Goal: Information Seeking & Learning: Compare options

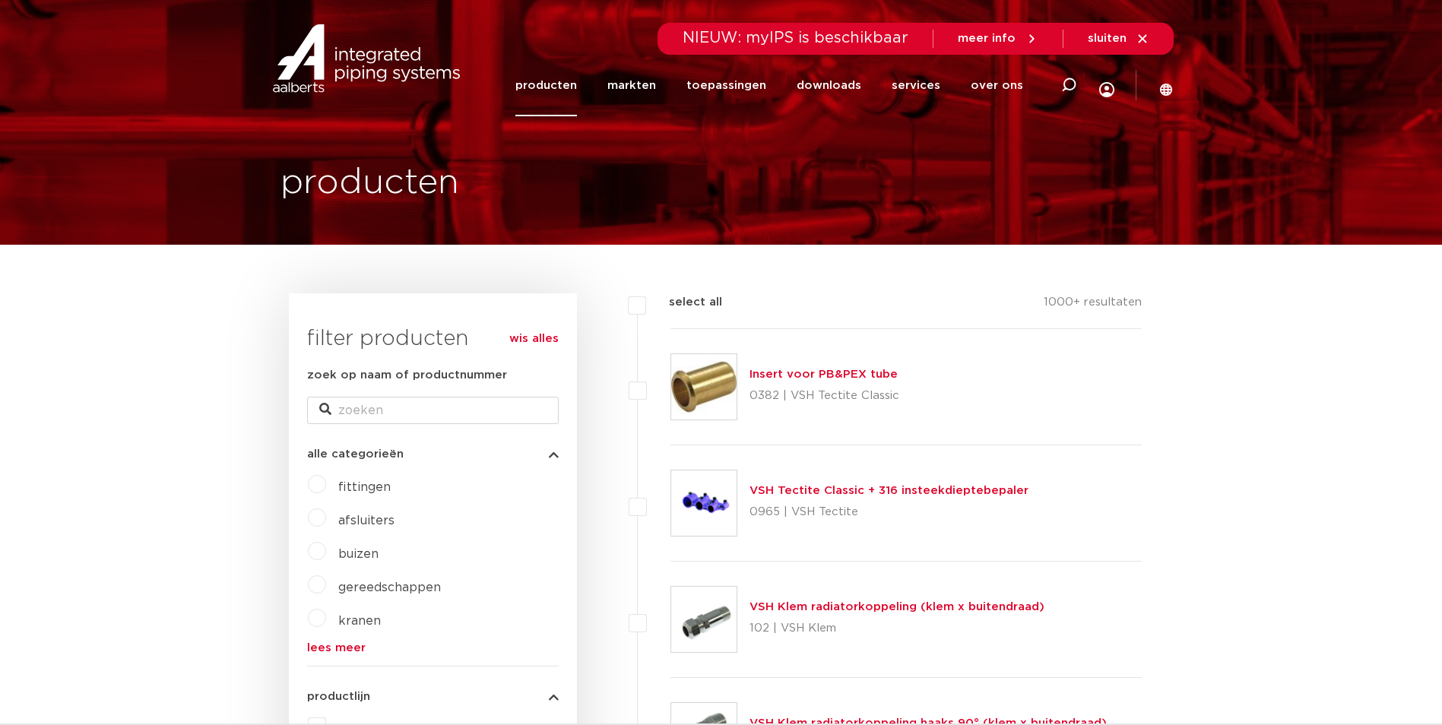
click at [550, 90] on link "producten" at bounding box center [546, 86] width 62 height 62
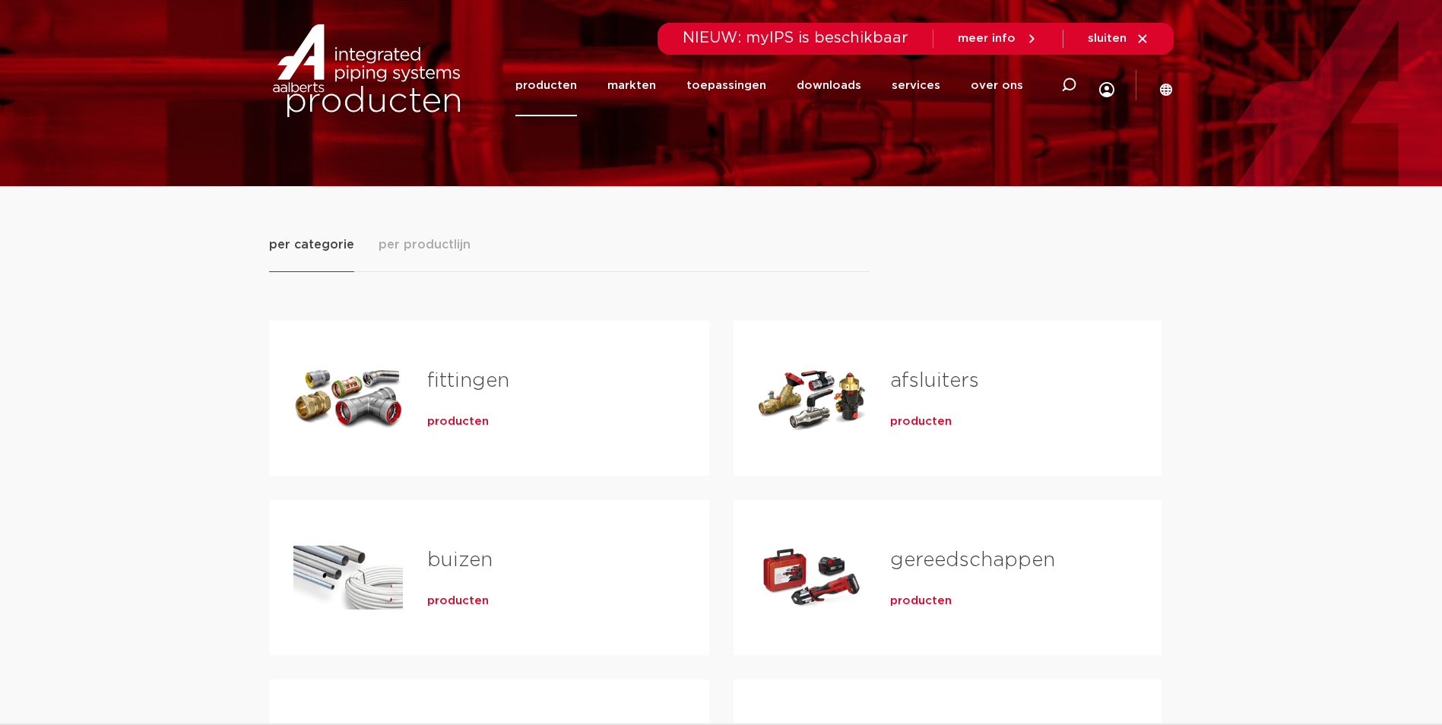
scroll to position [76, 0]
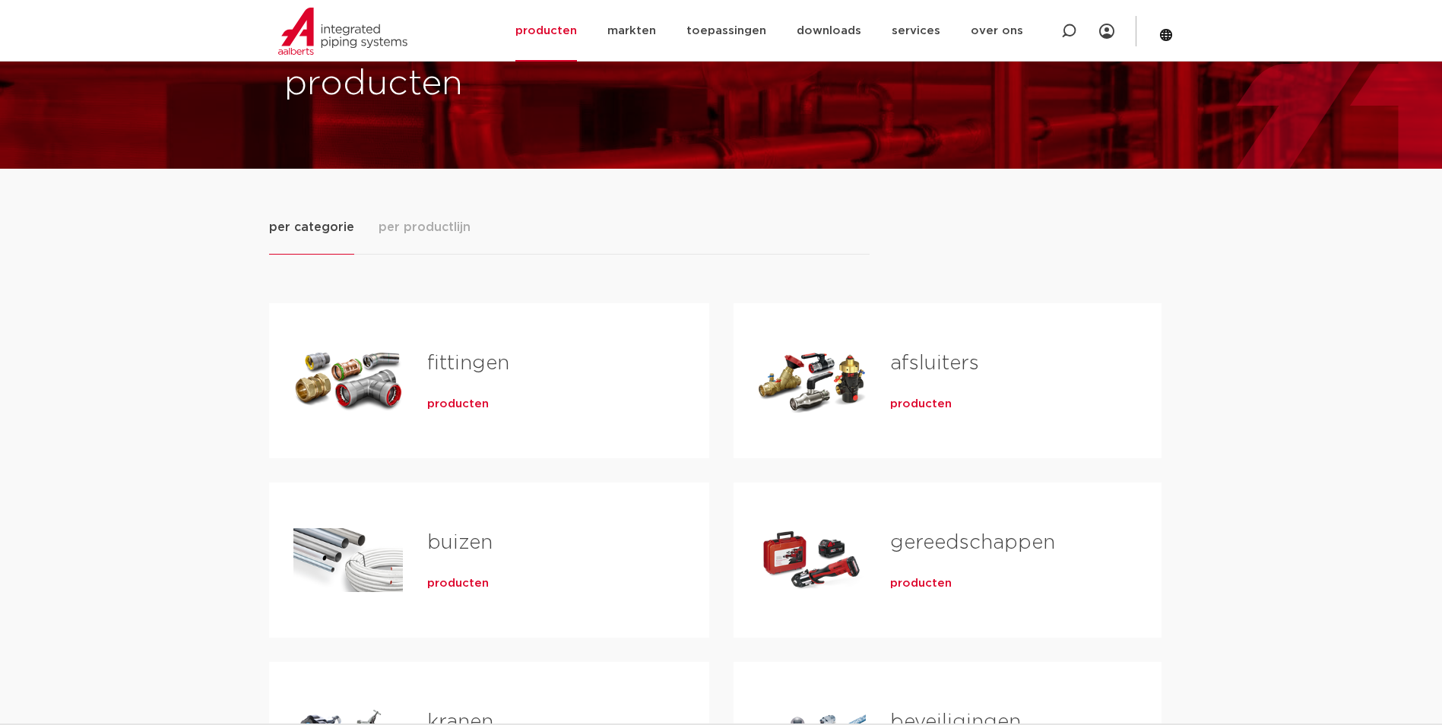
click at [492, 362] on link "fittingen" at bounding box center [468, 363] width 82 height 20
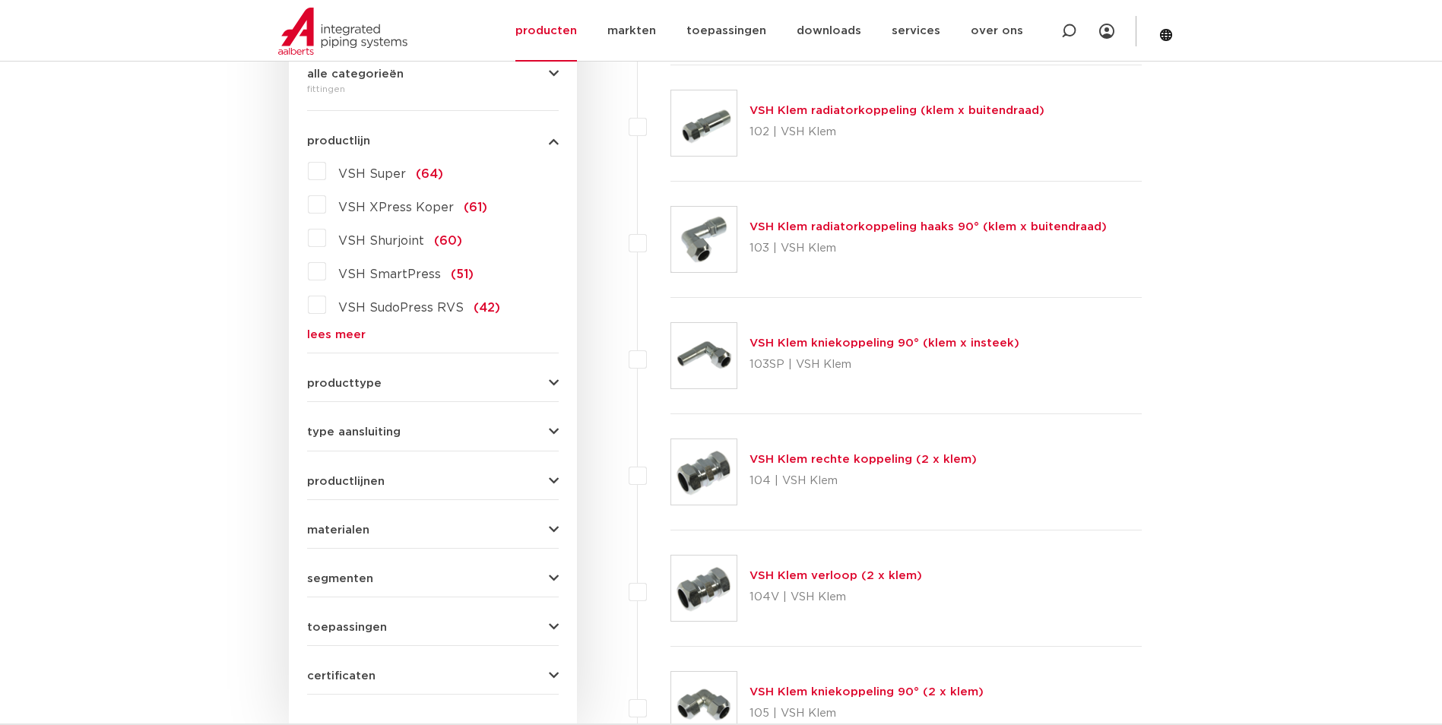
scroll to position [456, 0]
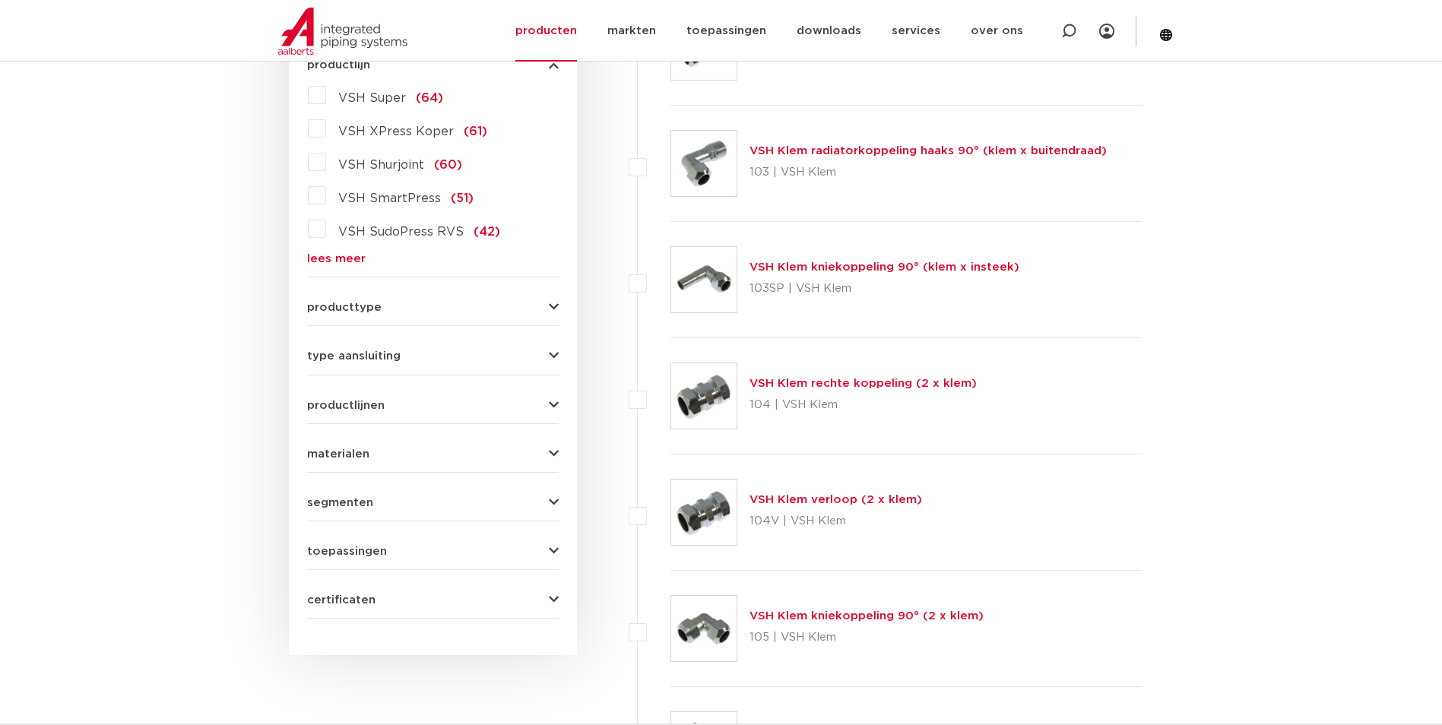
click at [366, 308] on span "producttype" at bounding box center [344, 307] width 74 height 11
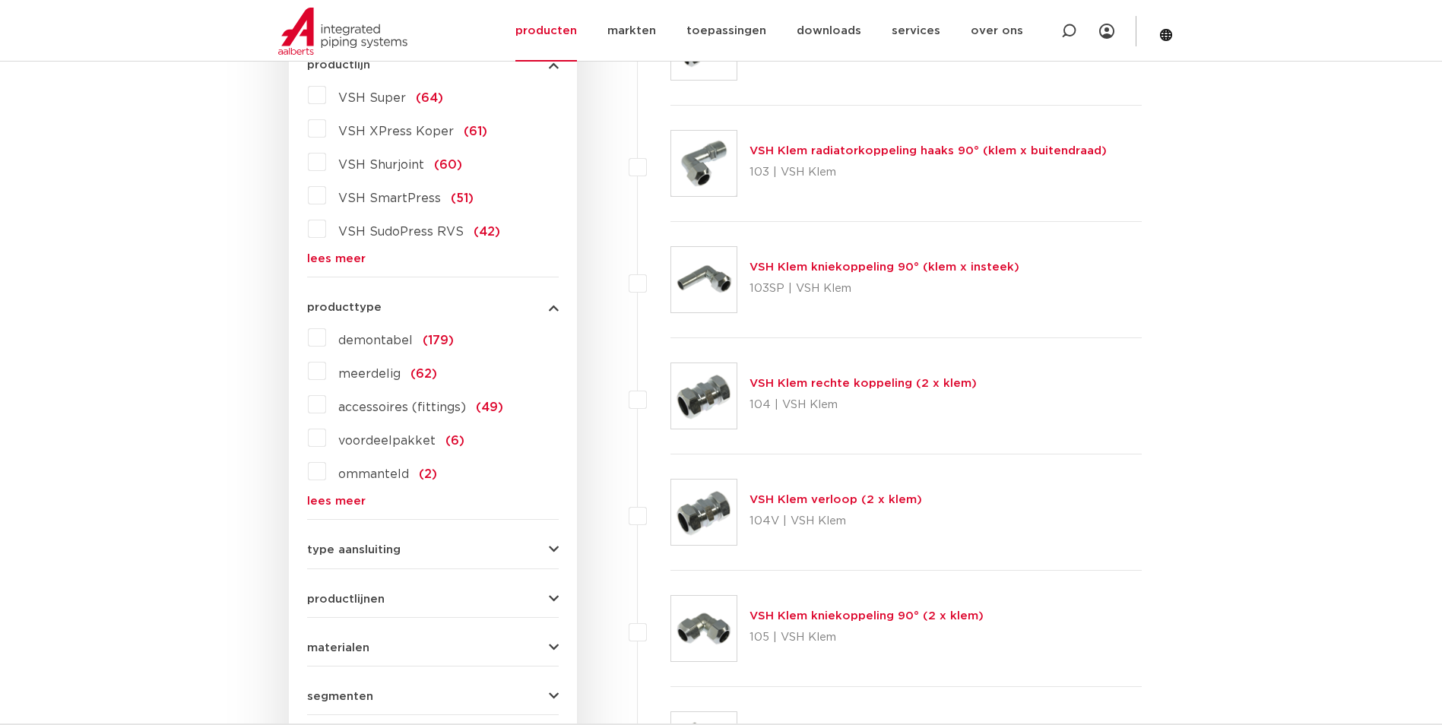
click at [366, 308] on span "producttype" at bounding box center [344, 307] width 74 height 11
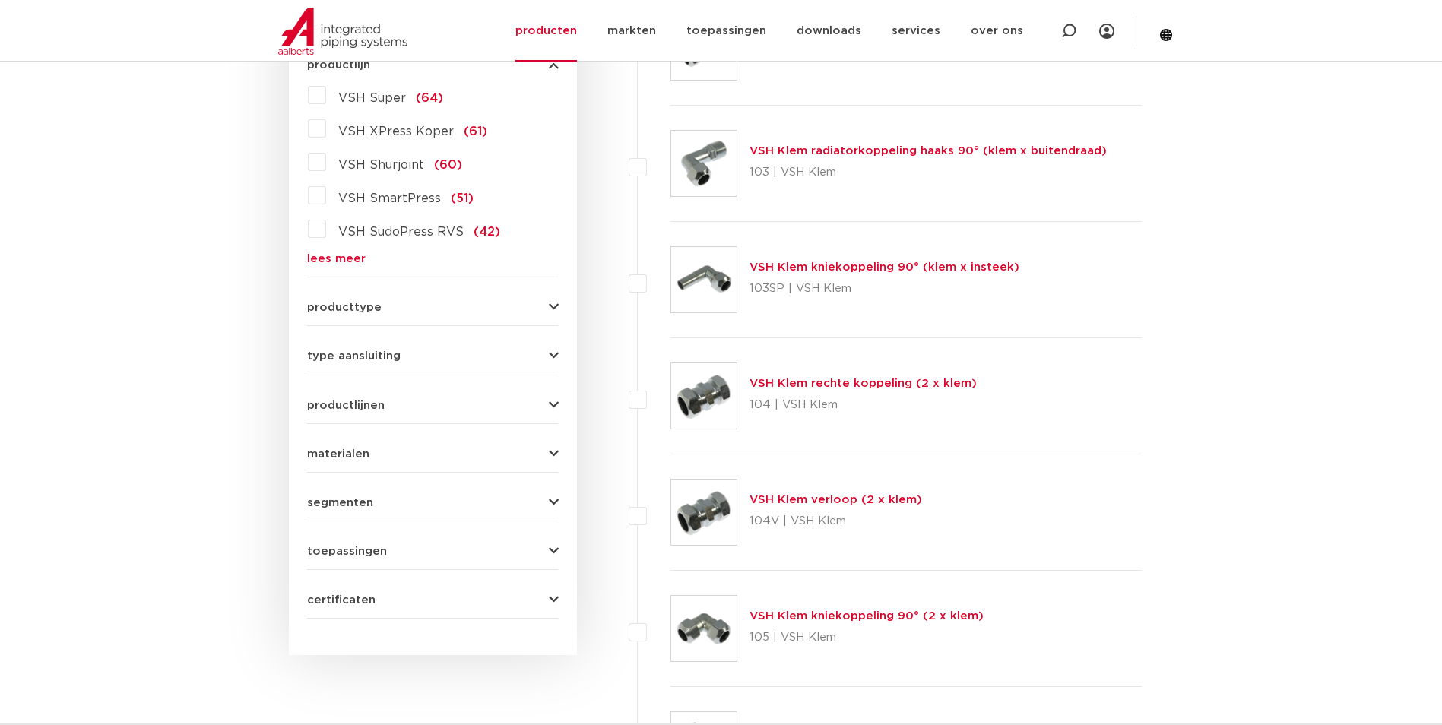
click at [350, 357] on span "type aansluiting" at bounding box center [353, 355] width 93 height 11
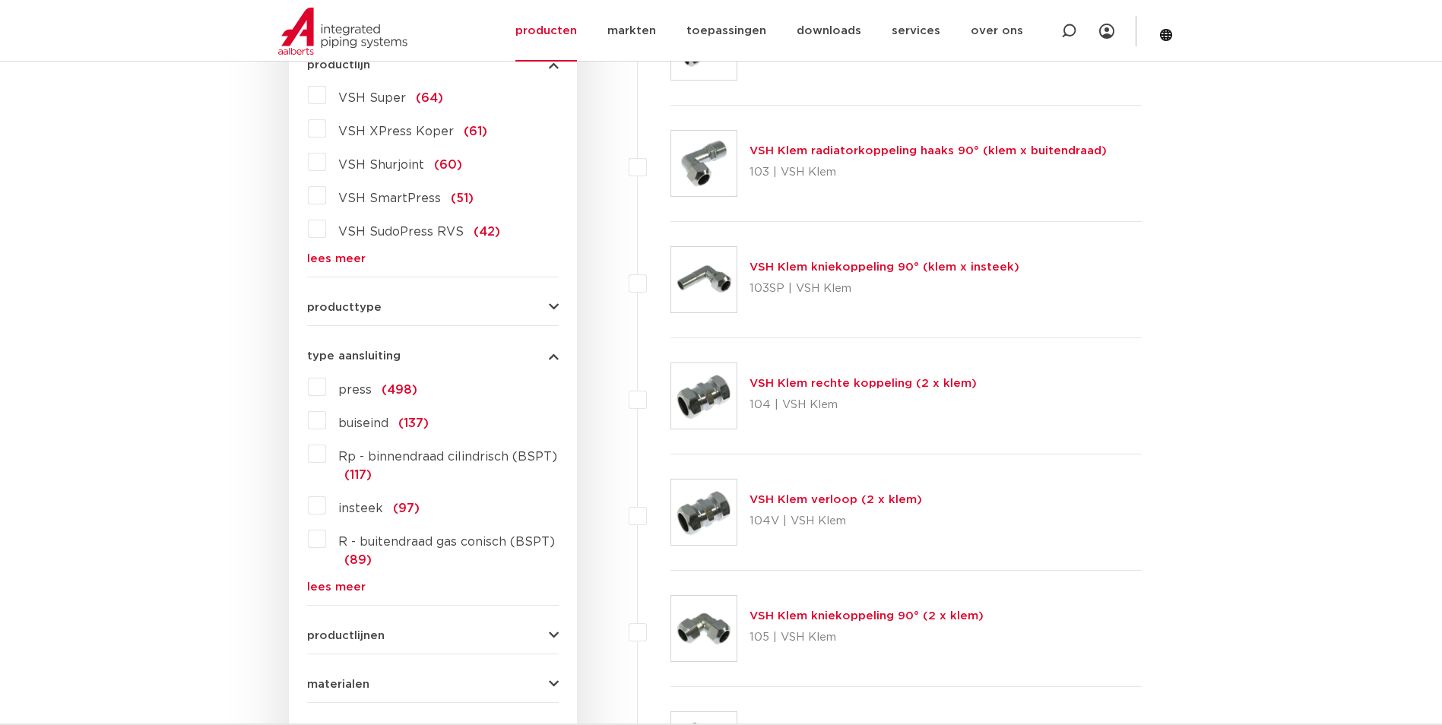
click at [333, 588] on link "lees meer" at bounding box center [433, 587] width 252 height 11
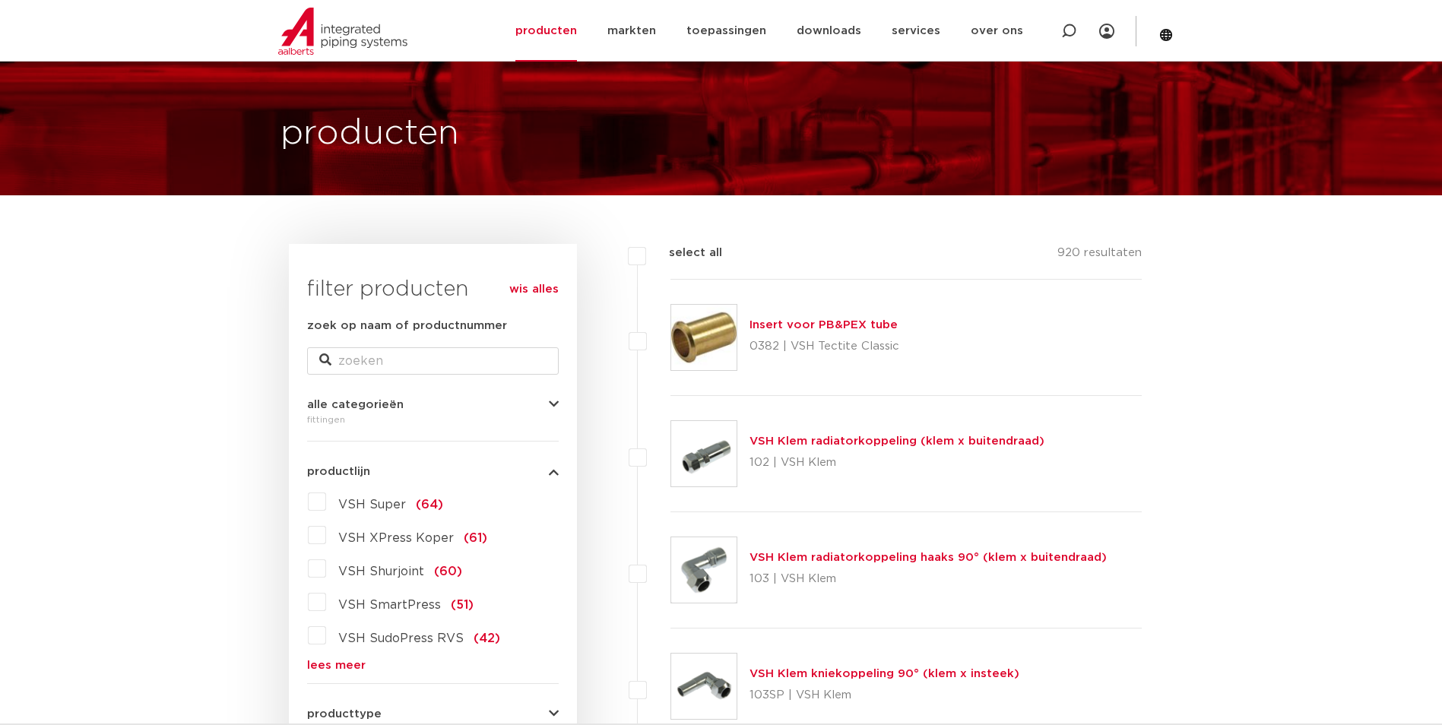
scroll to position [76, 0]
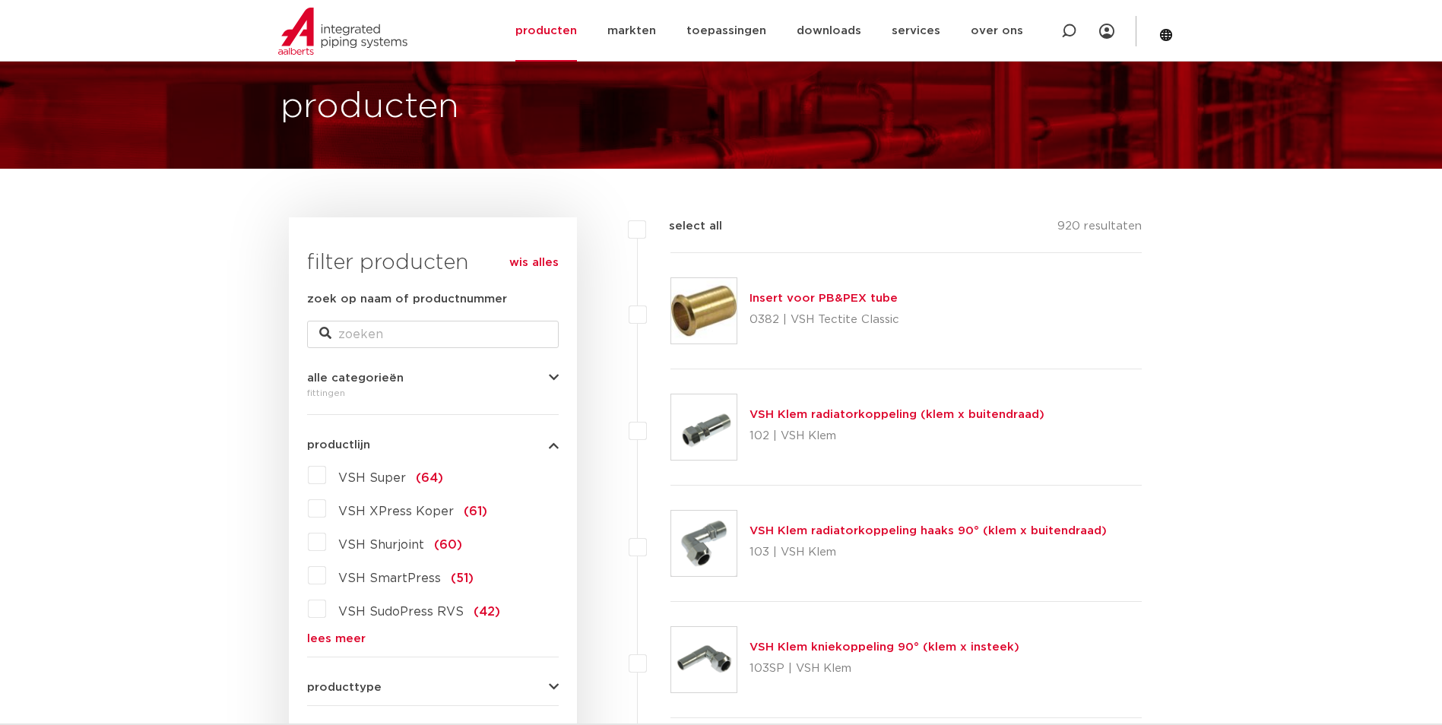
click at [328, 629] on div "VSH Super (64) VSH XPress Koper (61) VSH Shurjoint (60) VSH SmartPress (51) VSH…" at bounding box center [433, 554] width 252 height 182
click at [328, 635] on link "lees meer" at bounding box center [433, 638] width 252 height 11
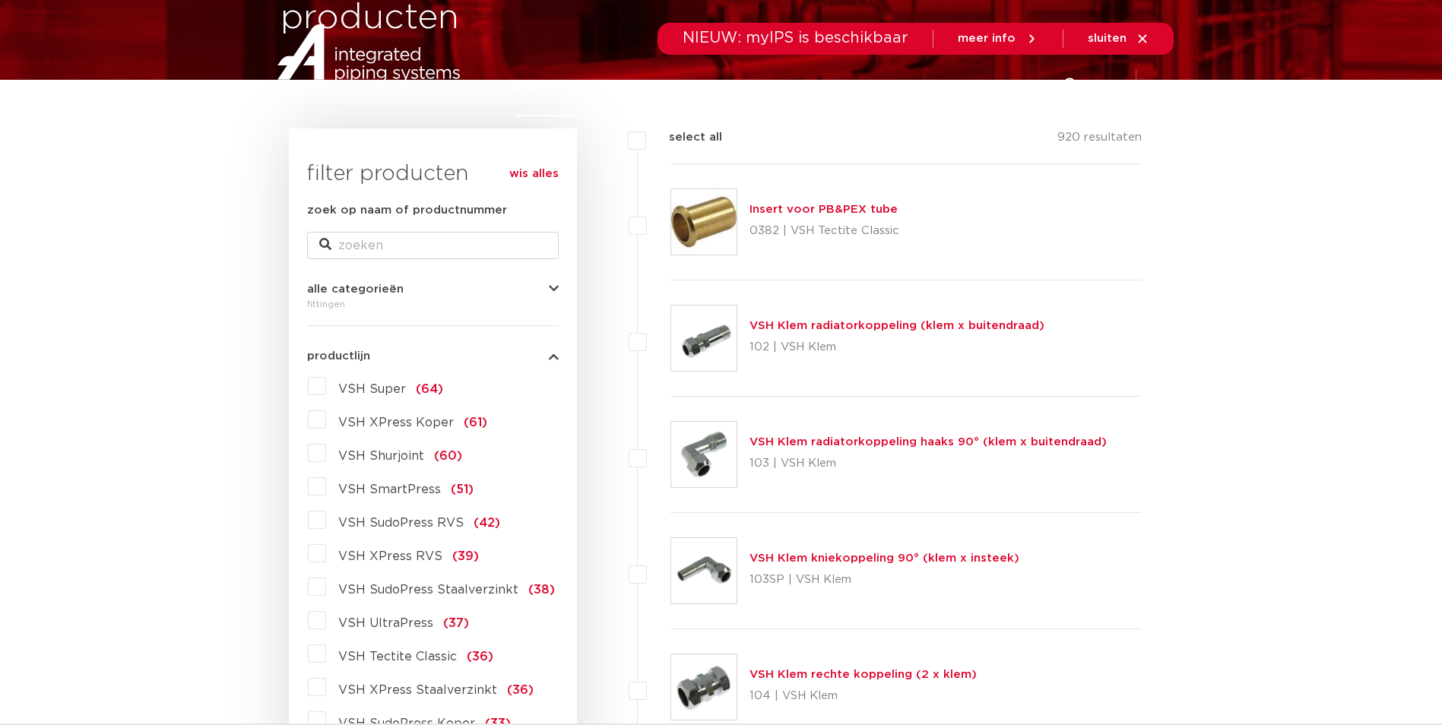
scroll to position [0, 0]
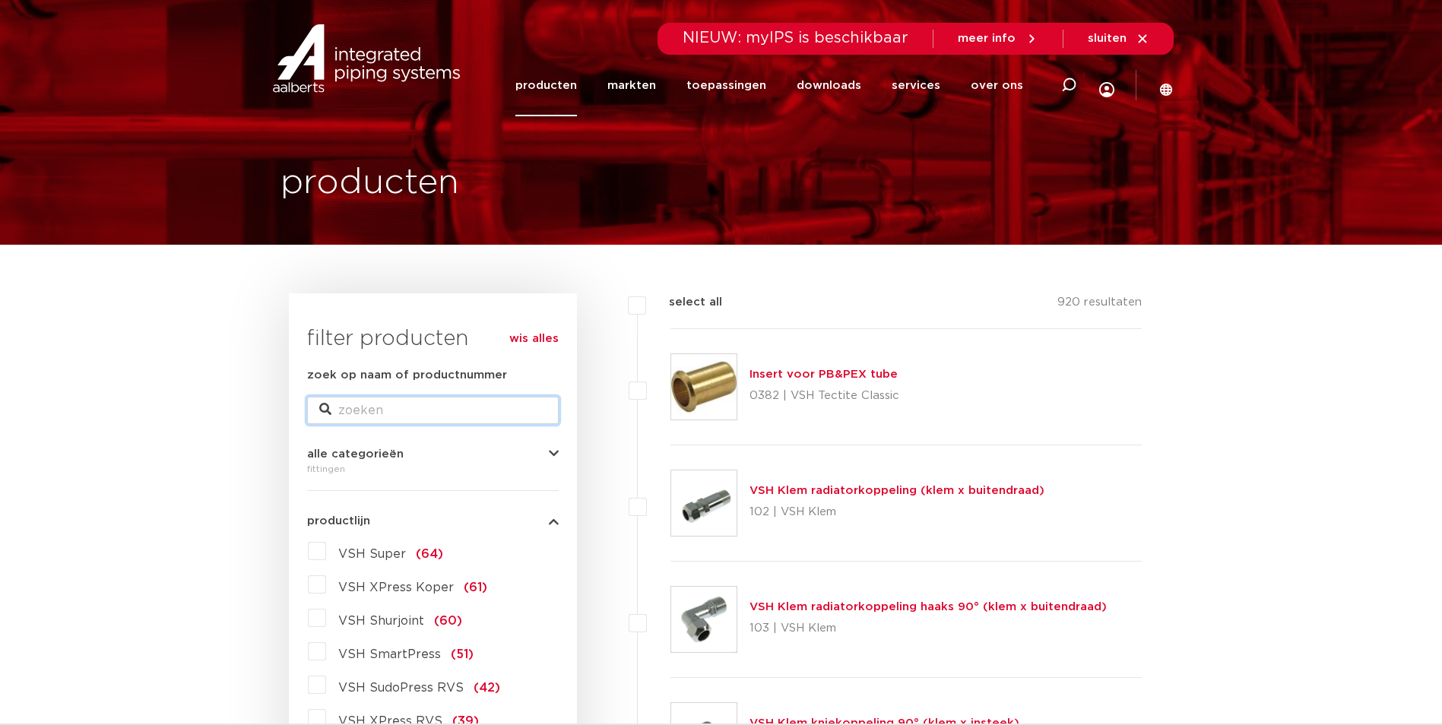
click at [402, 407] on input "zoek op naam of productnummer" at bounding box center [433, 410] width 252 height 27
type input "overgang"
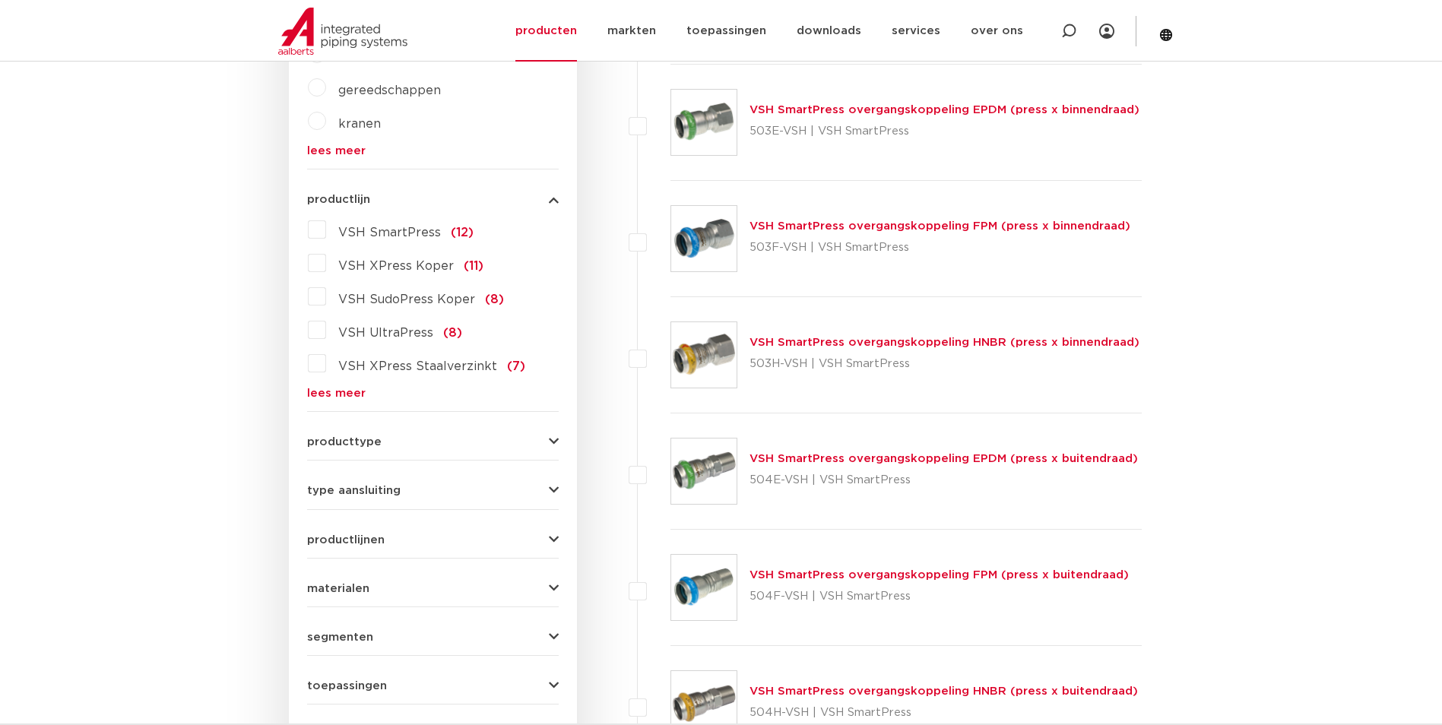
scroll to position [456, 0]
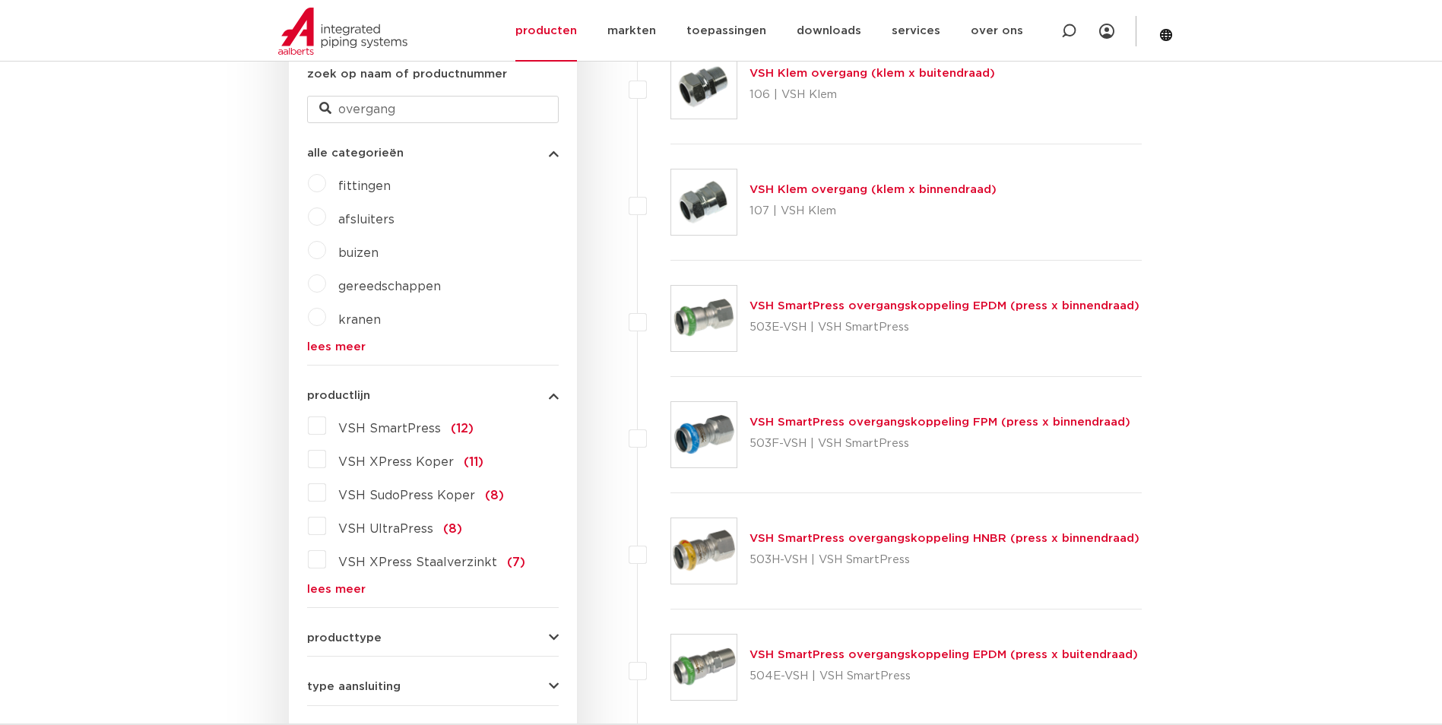
click at [326, 562] on label "VSH XPress Staalverzinkt (7)" at bounding box center [425, 559] width 199 height 24
click at [0, 0] on input "VSH XPress Staalverzinkt (7)" at bounding box center [0, 0] width 0 height 0
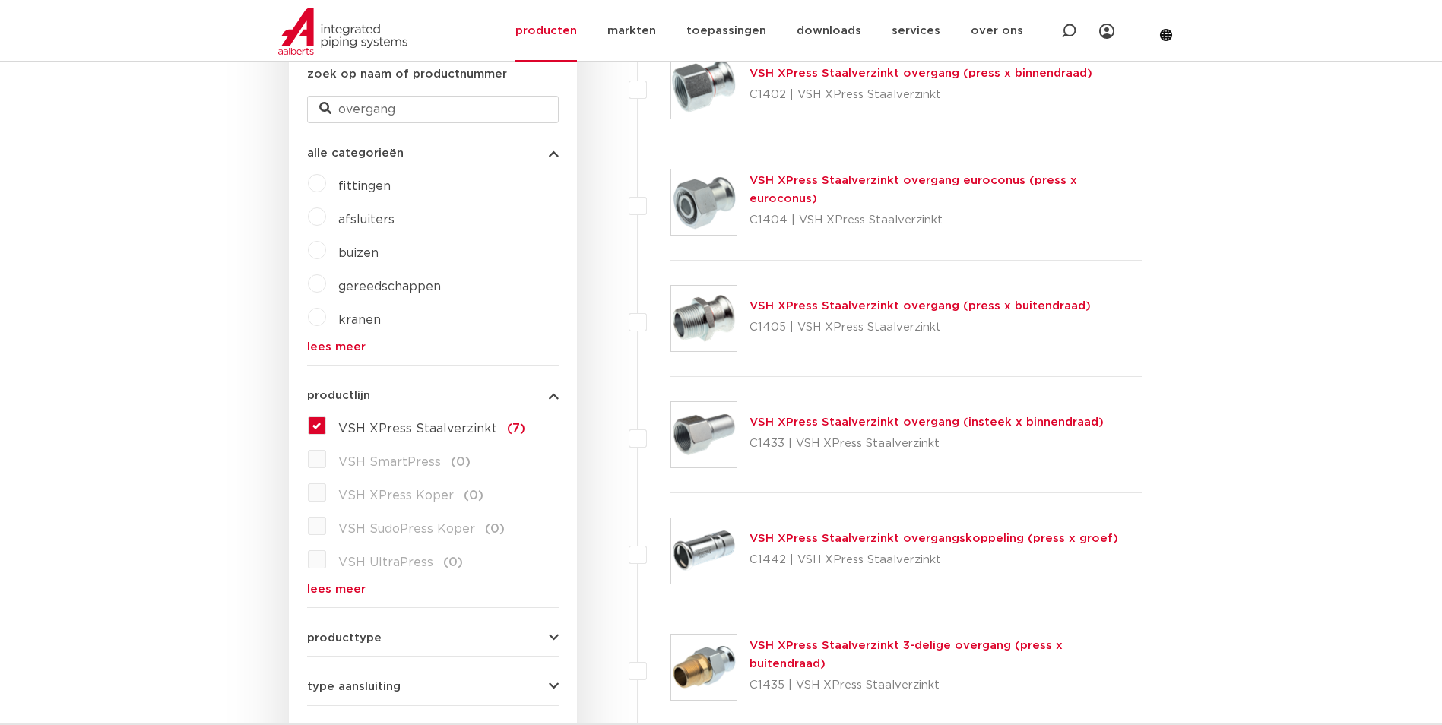
click at [326, 587] on link "lees meer" at bounding box center [433, 589] width 252 height 11
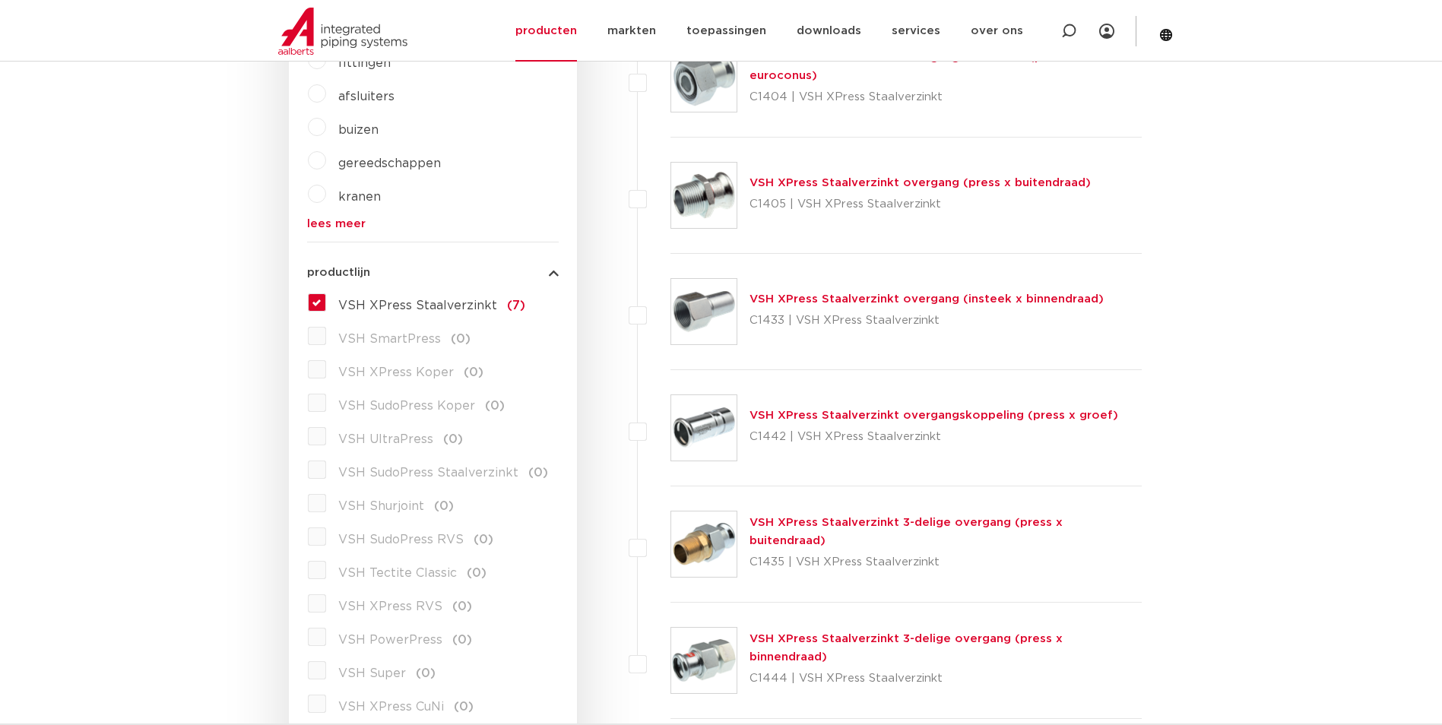
scroll to position [608, 0]
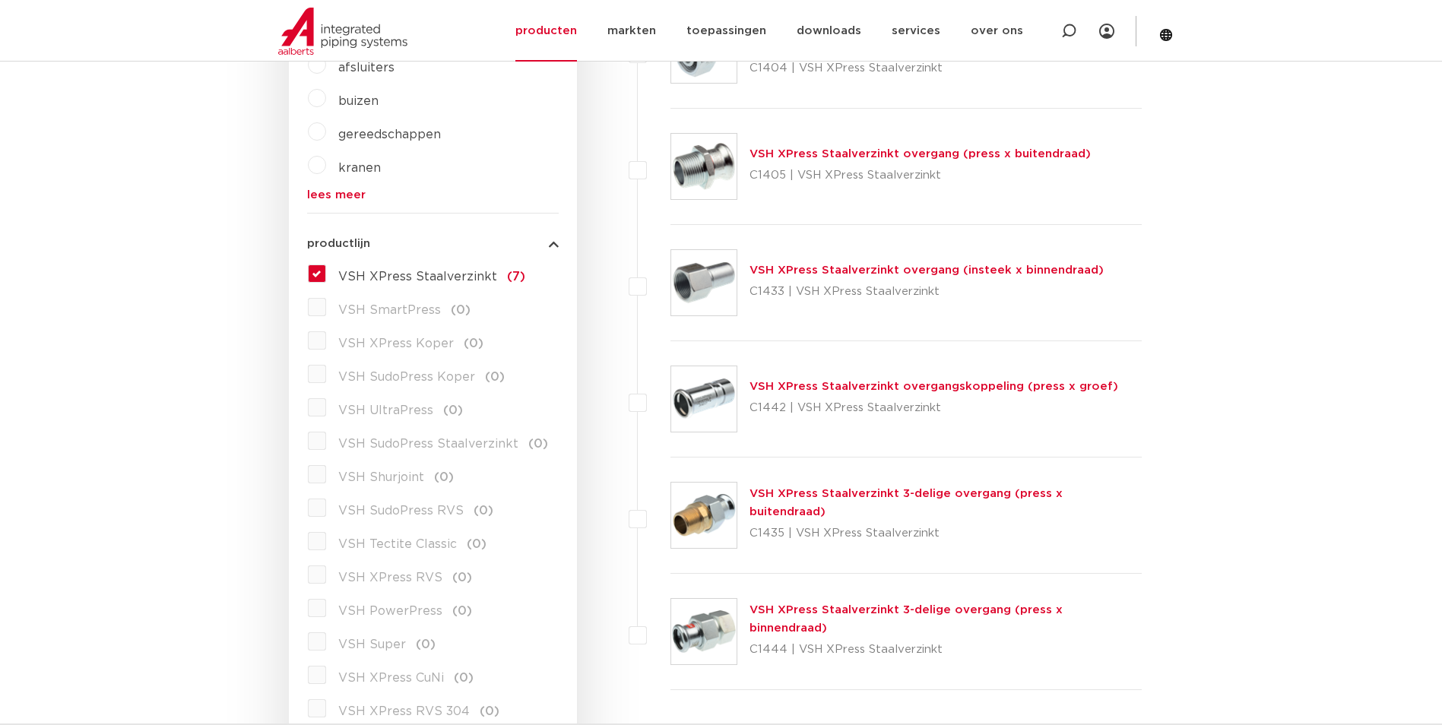
click at [1032, 157] on link "VSH XPress Staalverzinkt overgang (press x buitendraad)" at bounding box center [920, 153] width 341 height 11
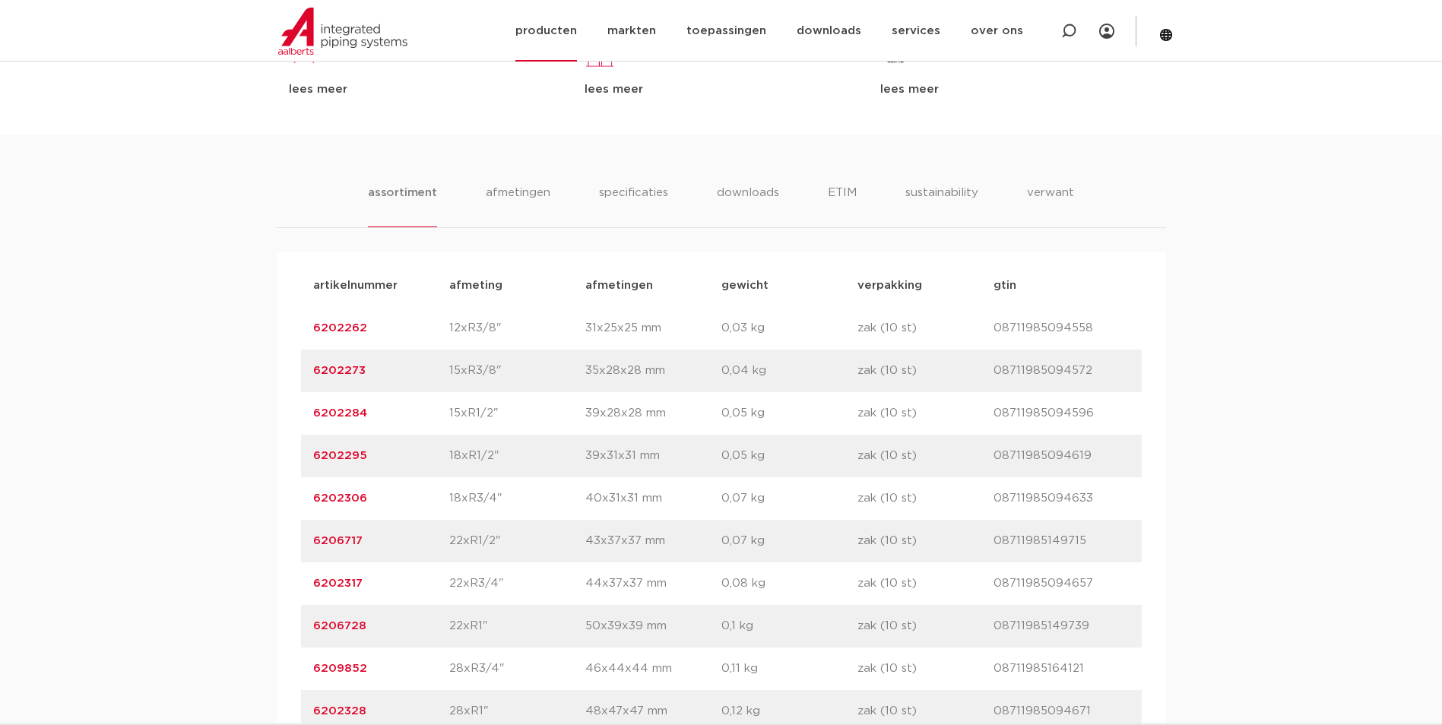
scroll to position [608, 0]
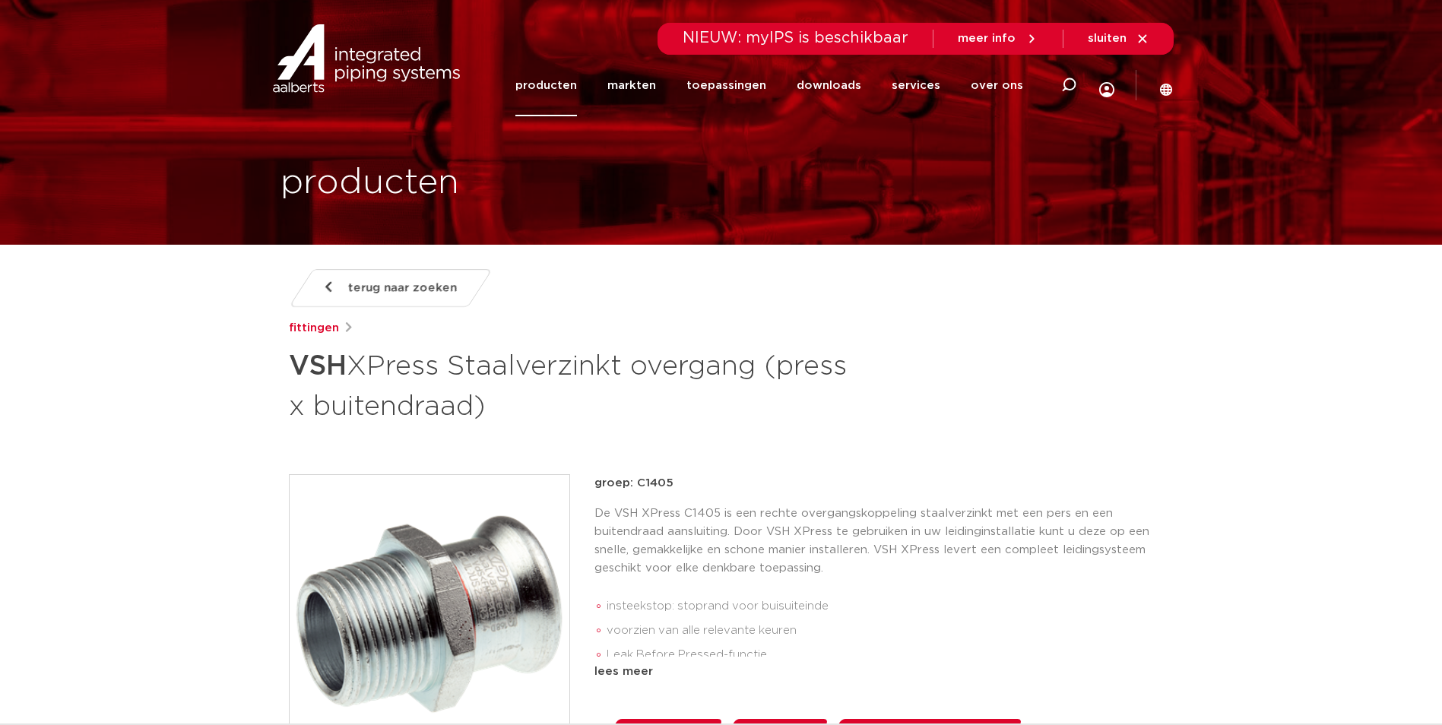
click at [387, 290] on span "terug naar zoeken" at bounding box center [402, 288] width 109 height 24
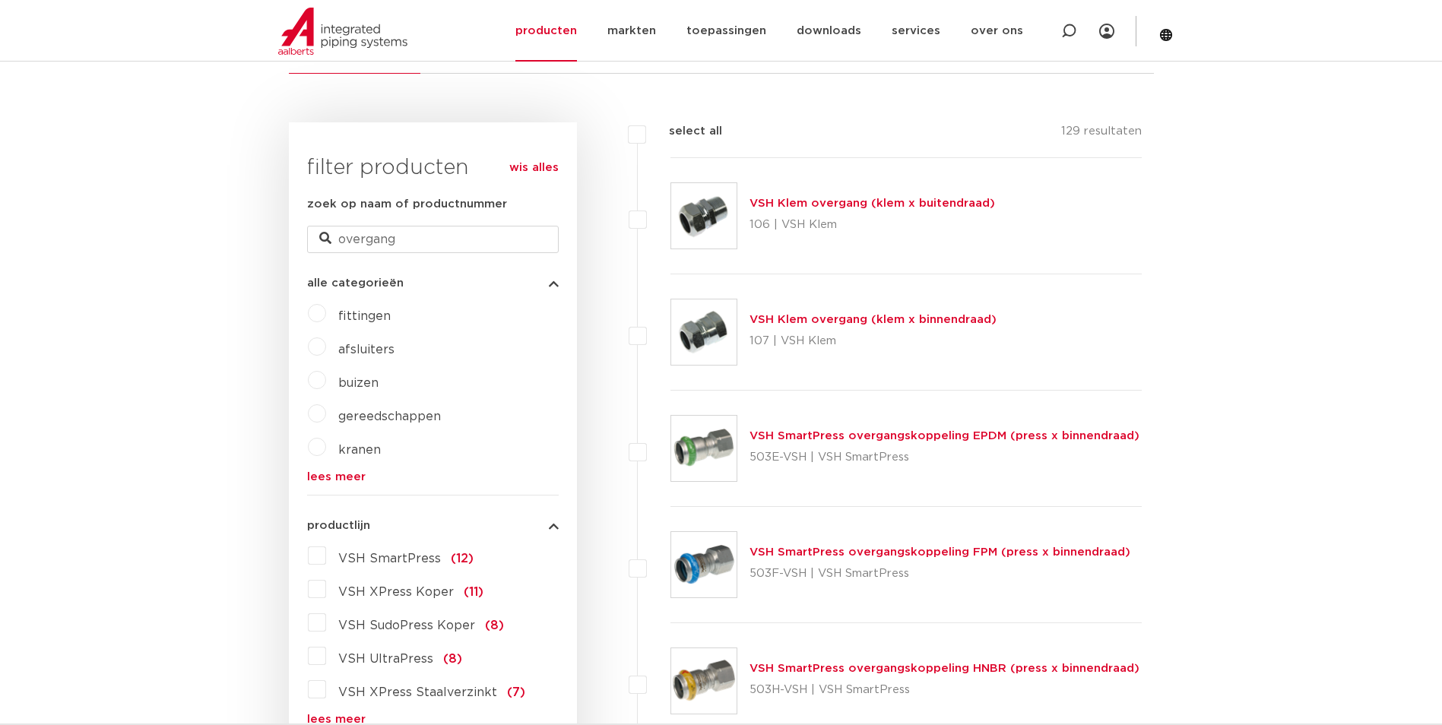
scroll to position [456, 0]
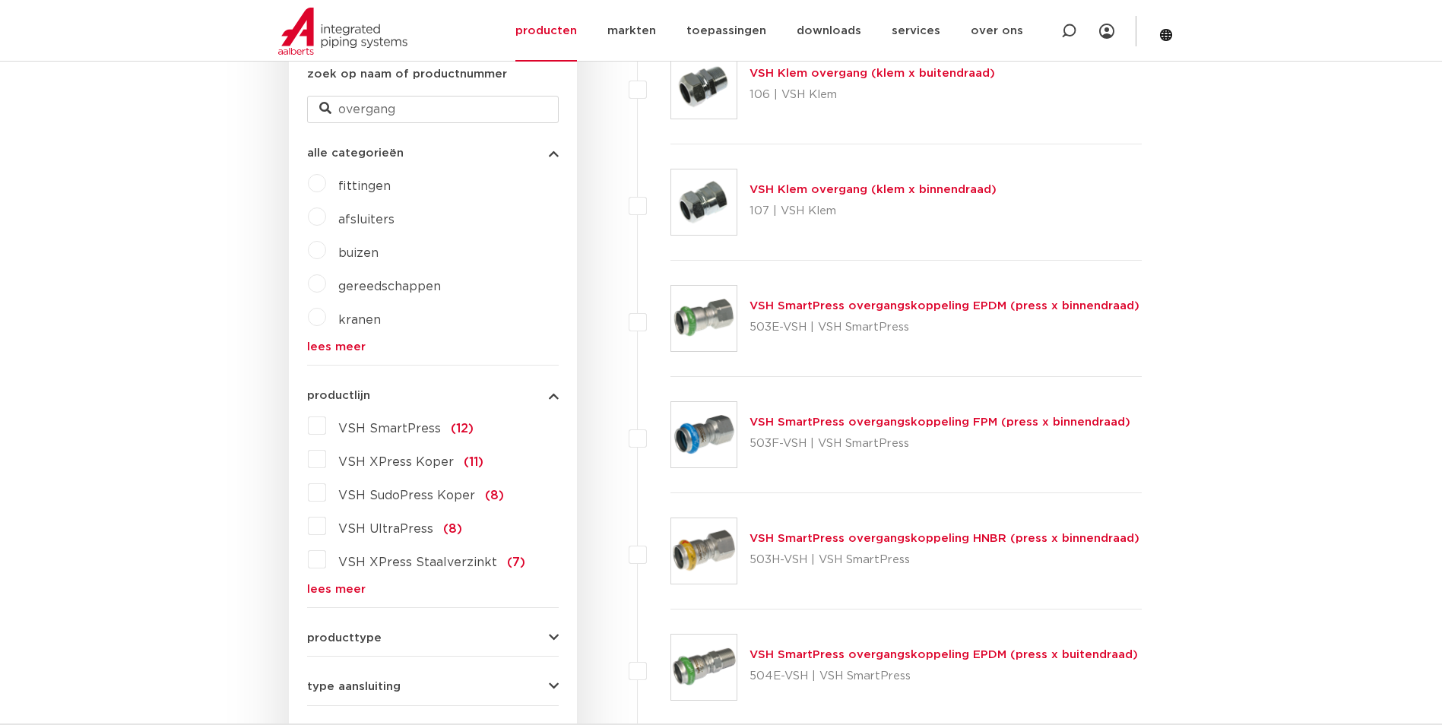
click at [326, 563] on label "VSH XPress Staalverzinkt (7)" at bounding box center [425, 559] width 199 height 24
click at [0, 0] on input "VSH XPress Staalverzinkt (7)" at bounding box center [0, 0] width 0 height 0
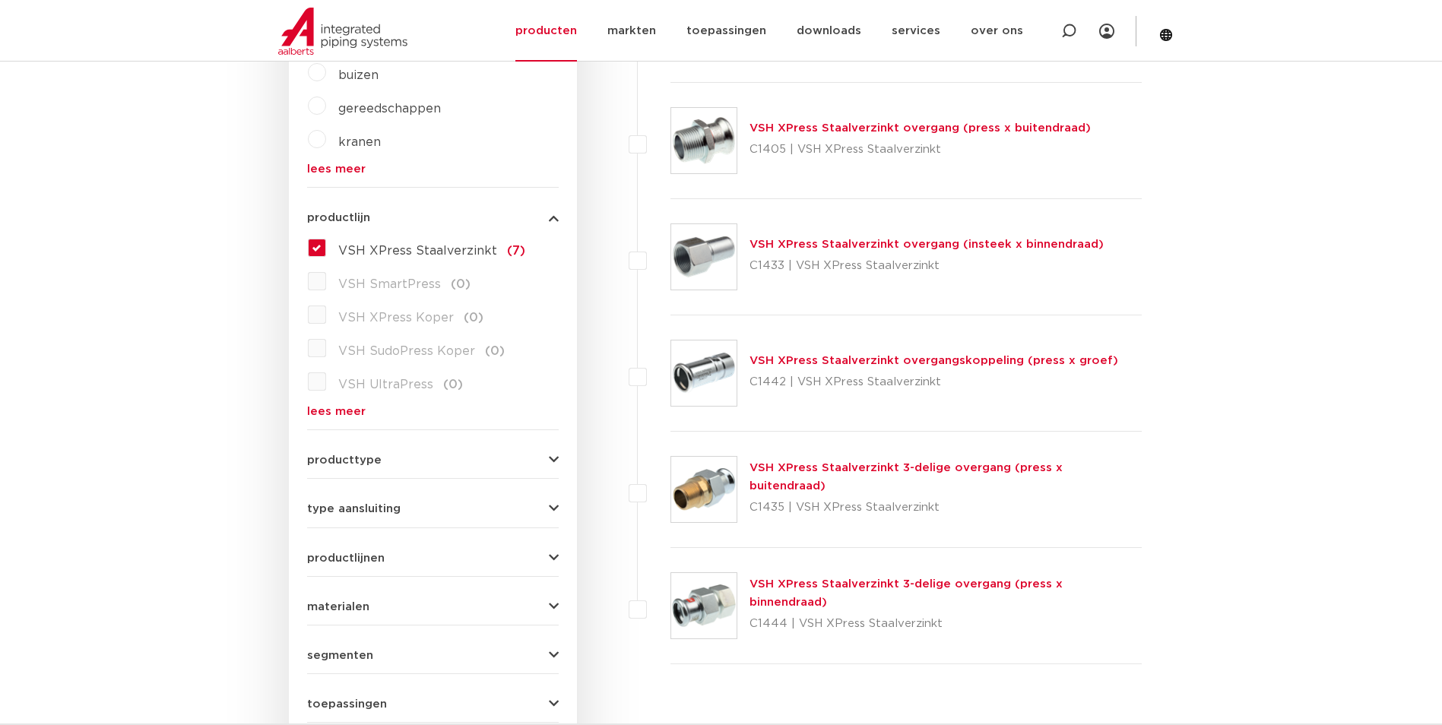
scroll to position [637, 0]
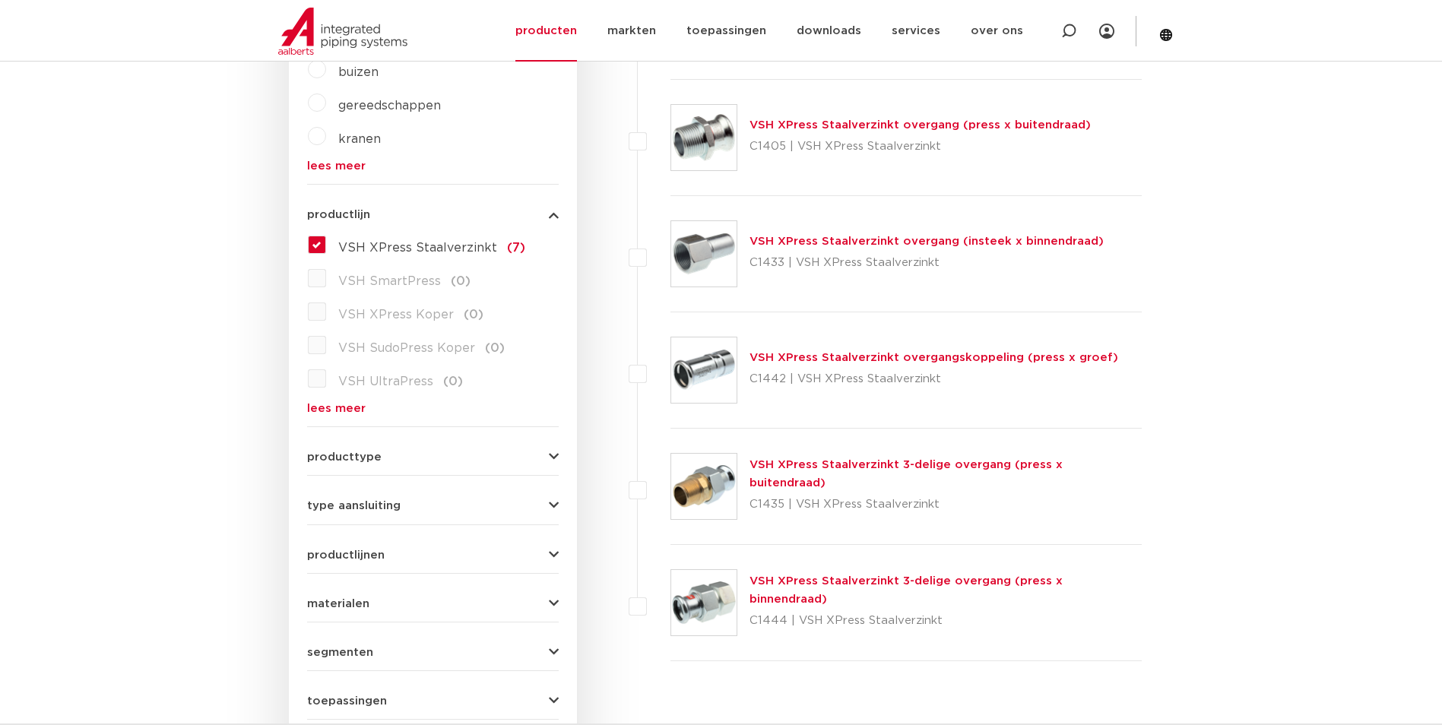
click at [853, 471] on link "VSH XPress Staalverzinkt 3-delige overgang (press x buitendraad)" at bounding box center [906, 474] width 313 height 30
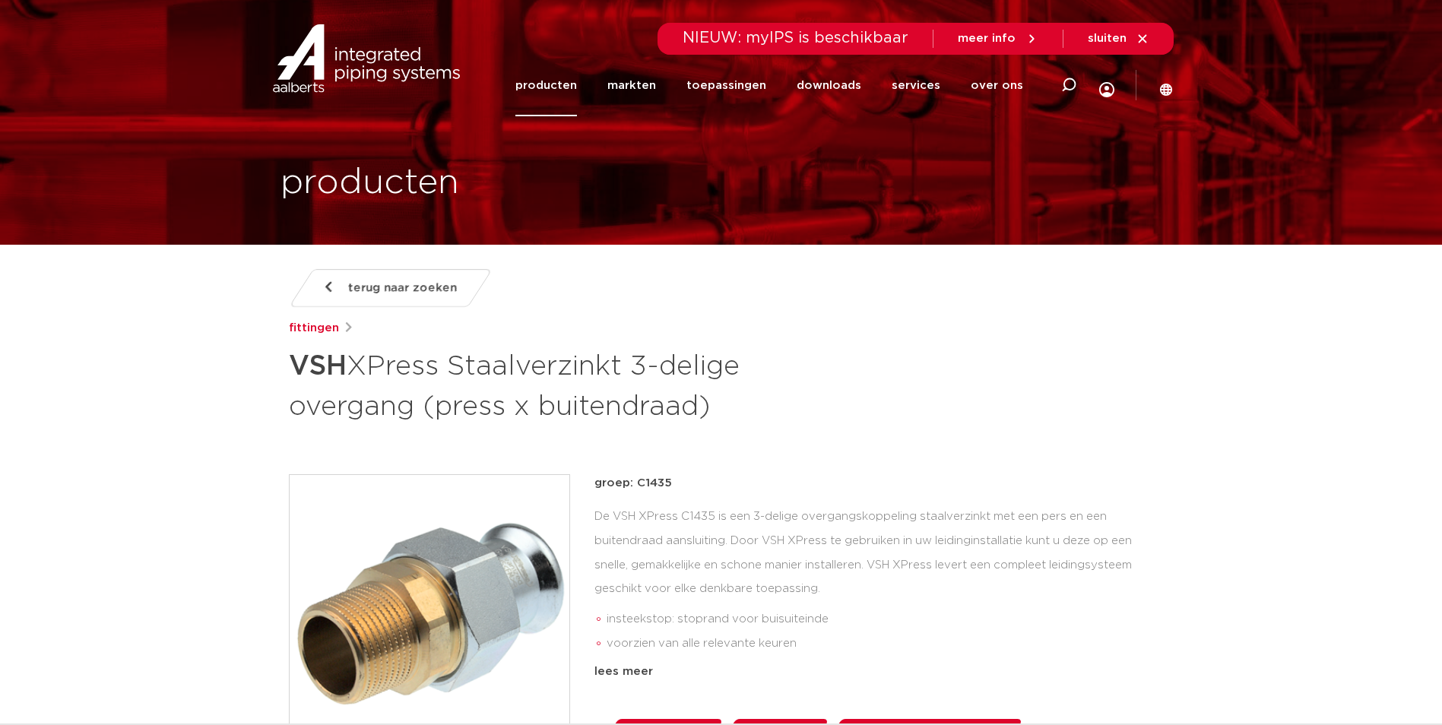
click at [363, 281] on span "terug naar zoeken" at bounding box center [402, 288] width 109 height 24
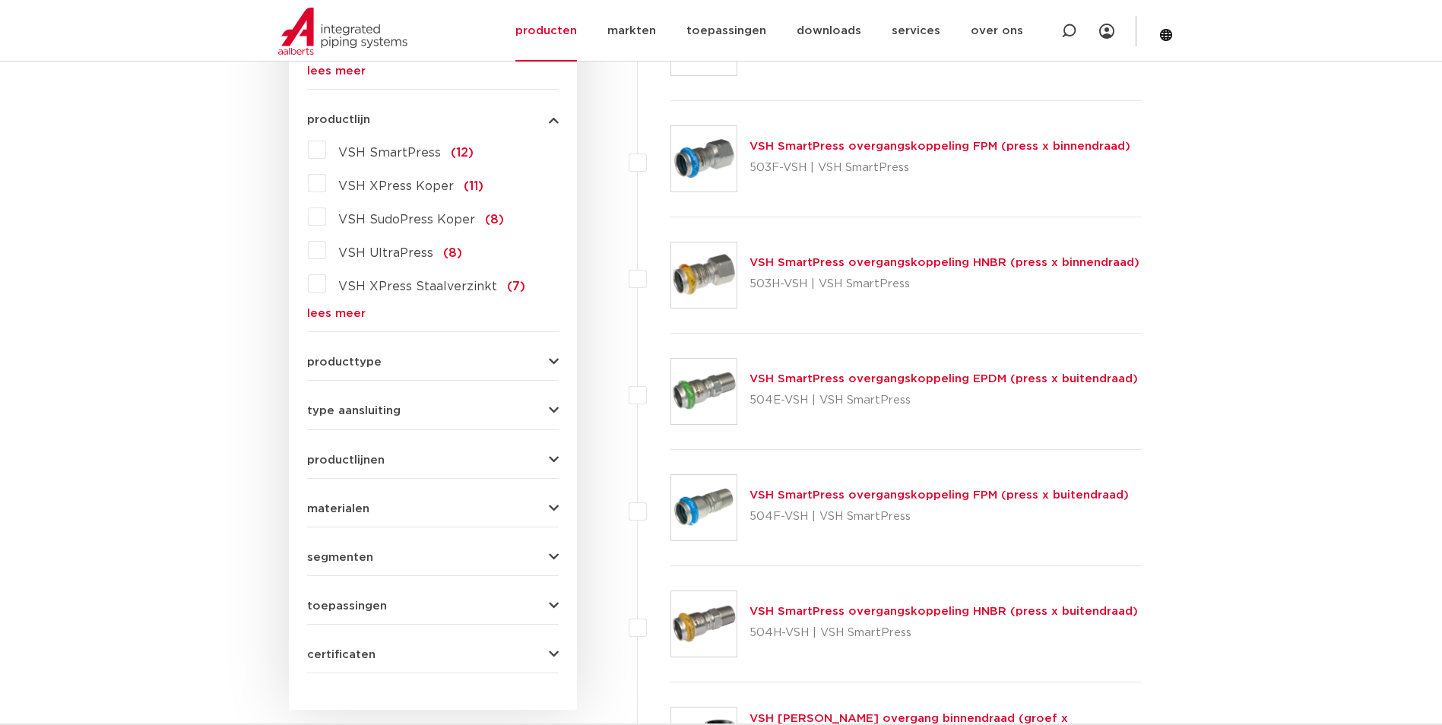
scroll to position [640, 0]
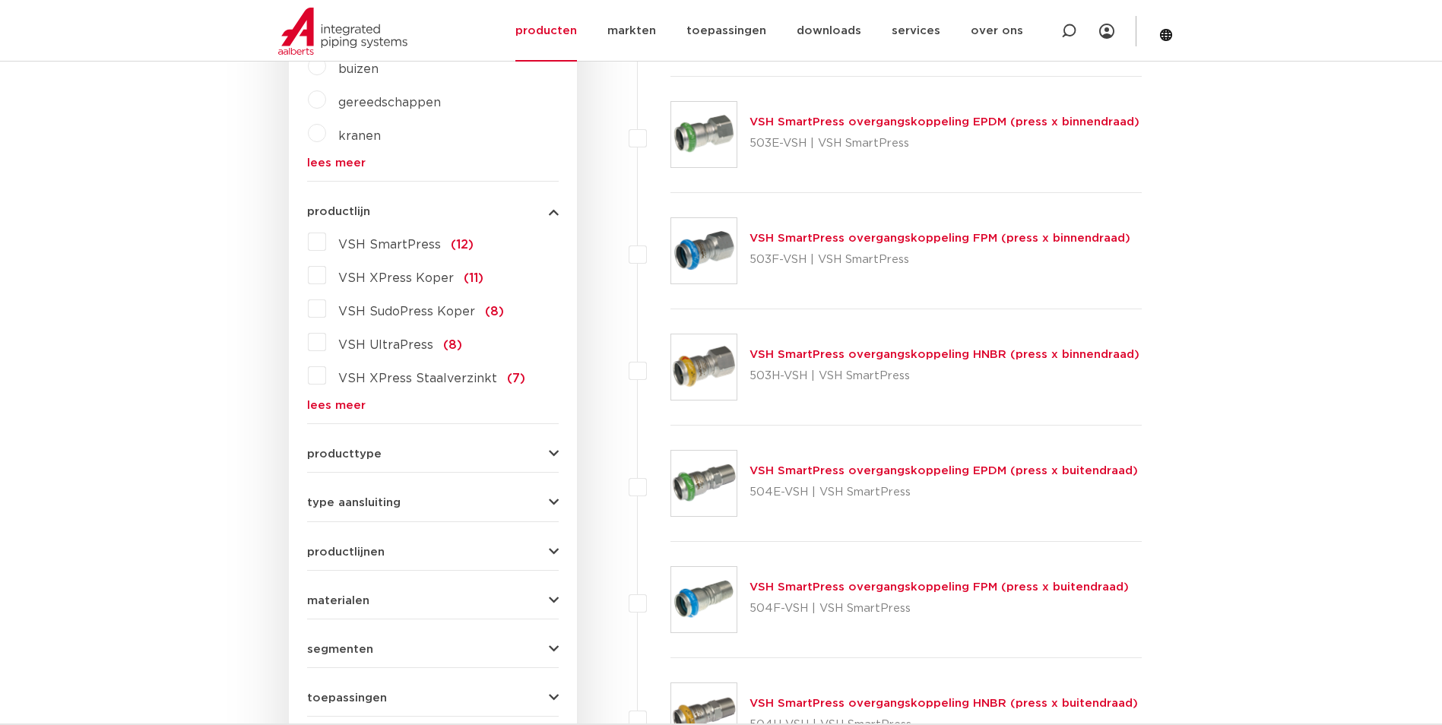
click at [363, 404] on link "lees meer" at bounding box center [433, 405] width 252 height 11
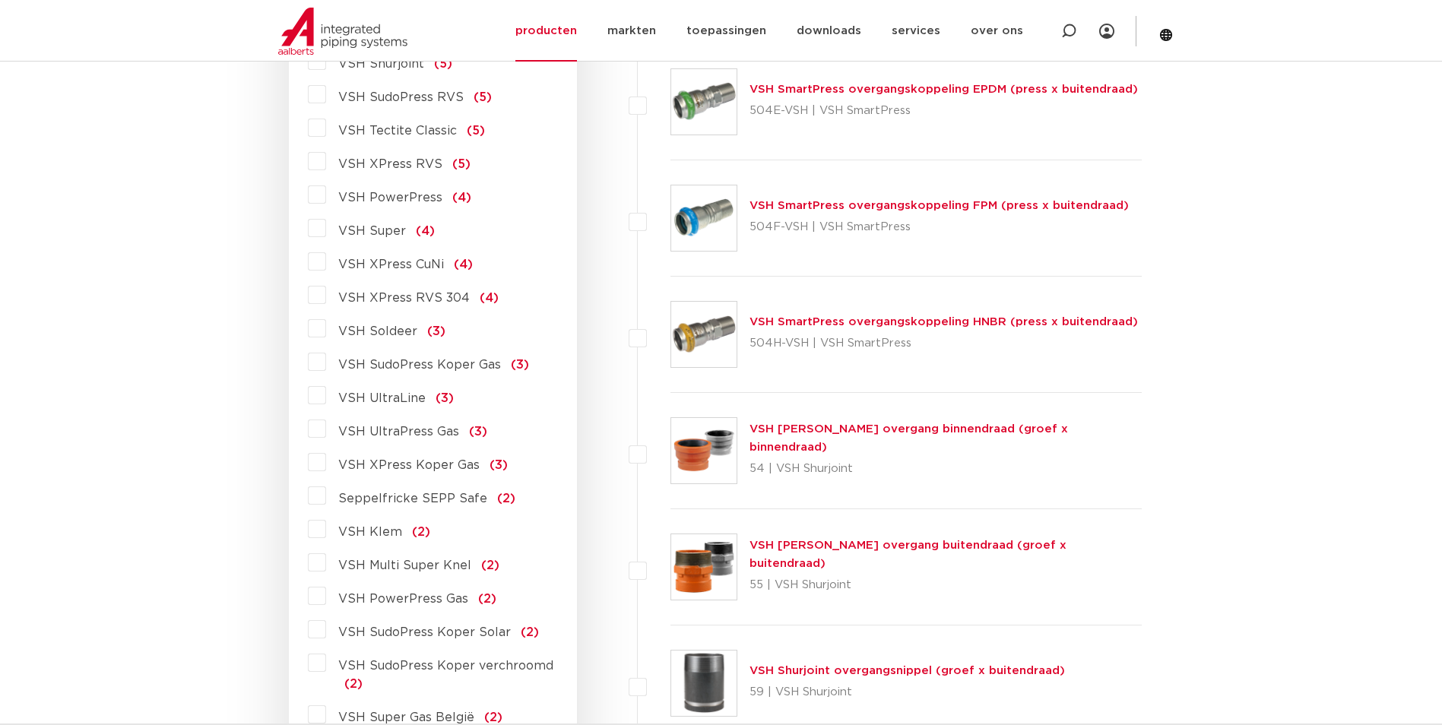
scroll to position [1020, 0]
click at [326, 292] on label "VSH XPress RVS 304 (4)" at bounding box center [412, 296] width 173 height 24
click at [0, 0] on input "VSH XPress RVS 304 (4)" at bounding box center [0, 0] width 0 height 0
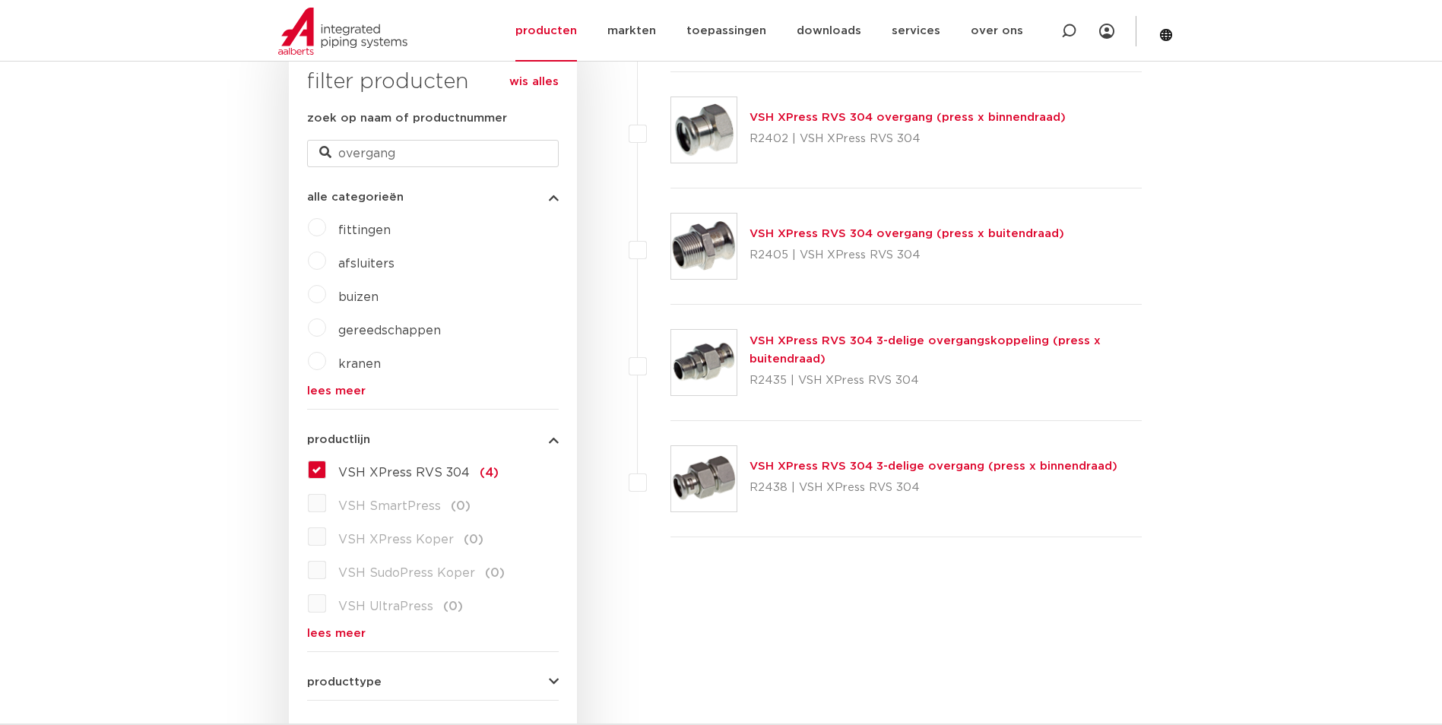
scroll to position [336, 0]
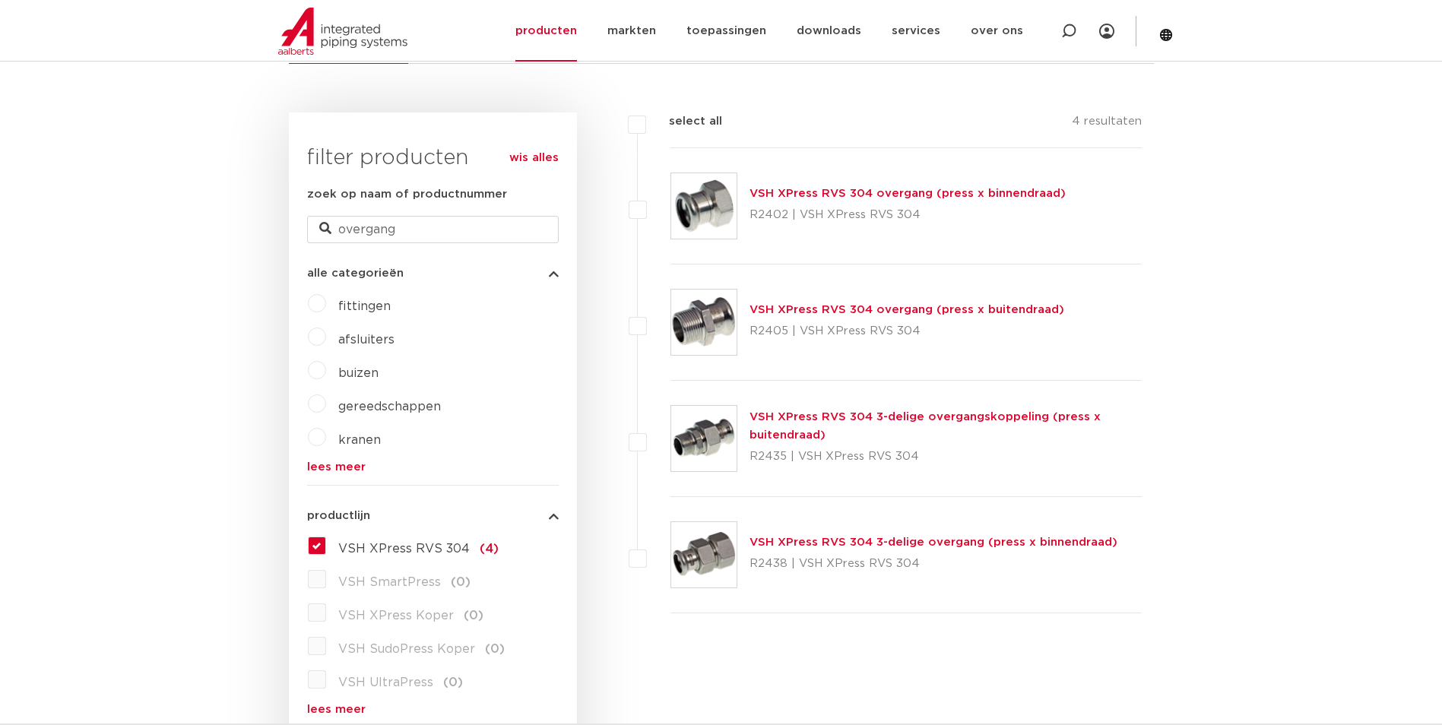
click at [904, 305] on link "VSH XPress RVS 304 overgang (press x buitendraad)" at bounding box center [907, 309] width 315 height 11
